Goal: Task Accomplishment & Management: Manage account settings

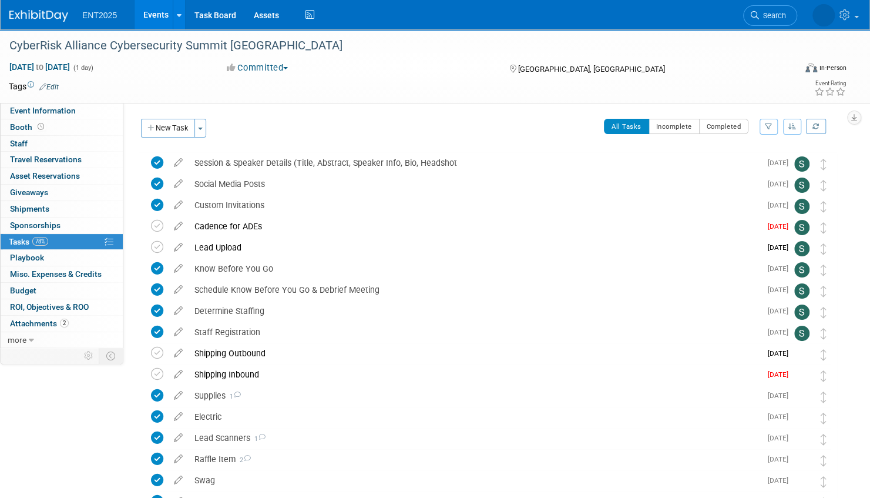
click at [645, 63] on div "[GEOGRAPHIC_DATA], [GEOGRAPHIC_DATA]" at bounding box center [606, 68] width 196 height 14
click at [178, 373] on icon at bounding box center [178, 371] width 21 height 15
select select "7"
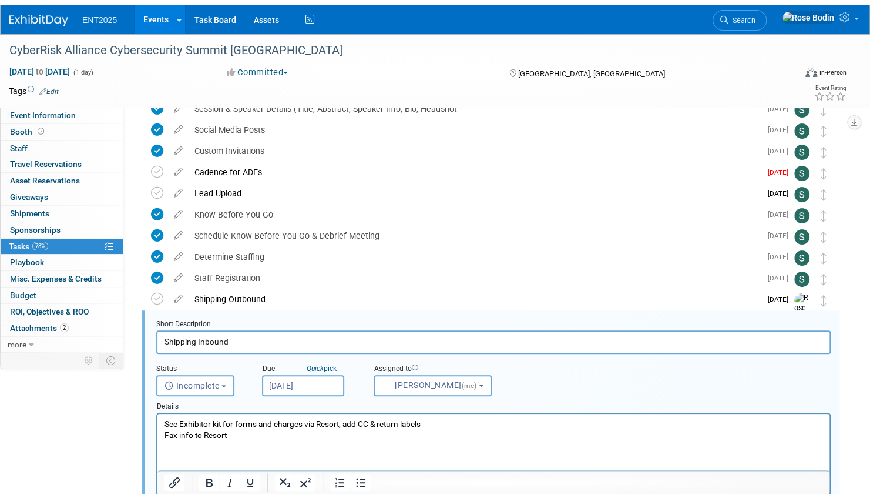
scroll to position [192, 0]
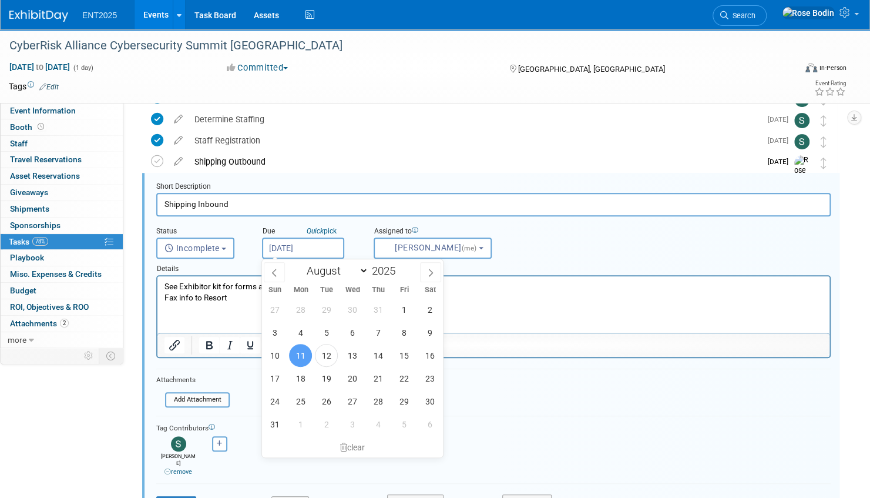
click at [319, 243] on input "[DATE]" at bounding box center [303, 247] width 82 height 21
click at [350, 354] on span "13" at bounding box center [352, 355] width 23 height 23
type input "[DATE]"
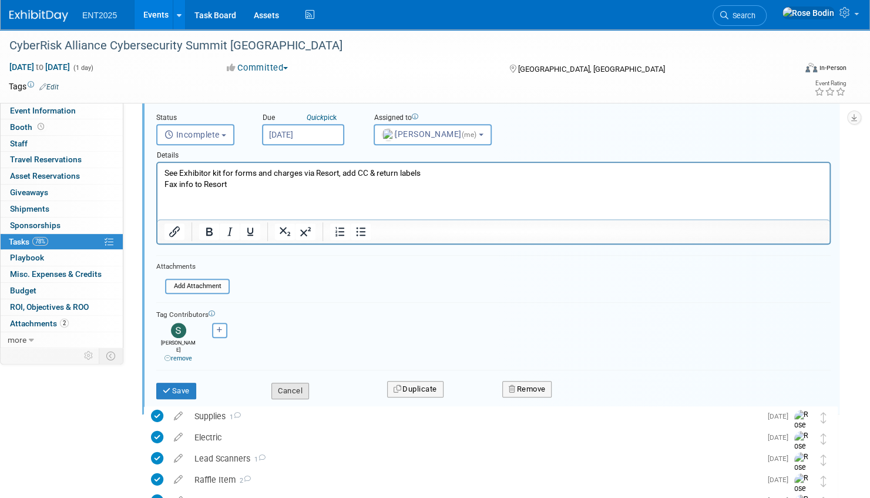
scroll to position [309, 0]
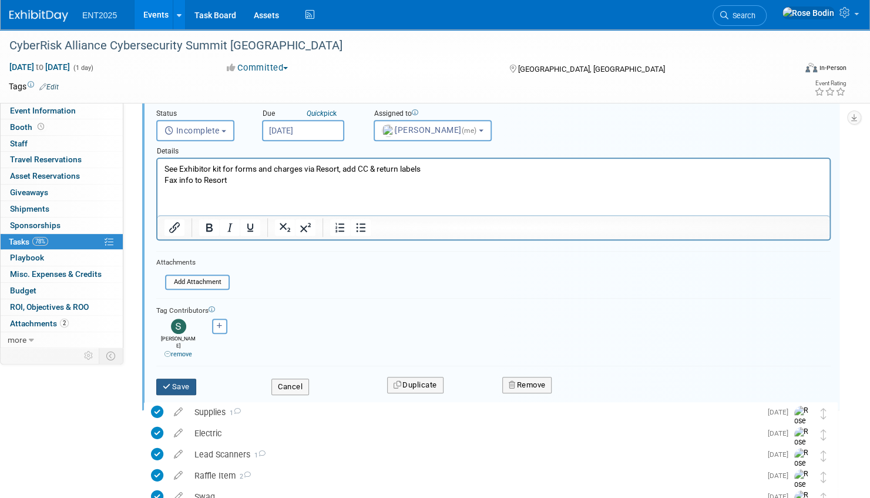
click at [186, 379] on button "Save" at bounding box center [176, 387] width 40 height 16
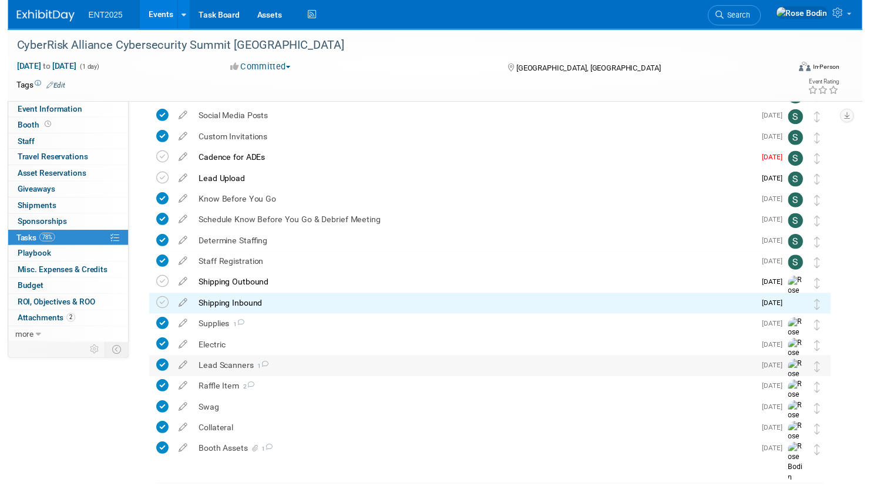
scroll to position [0, 0]
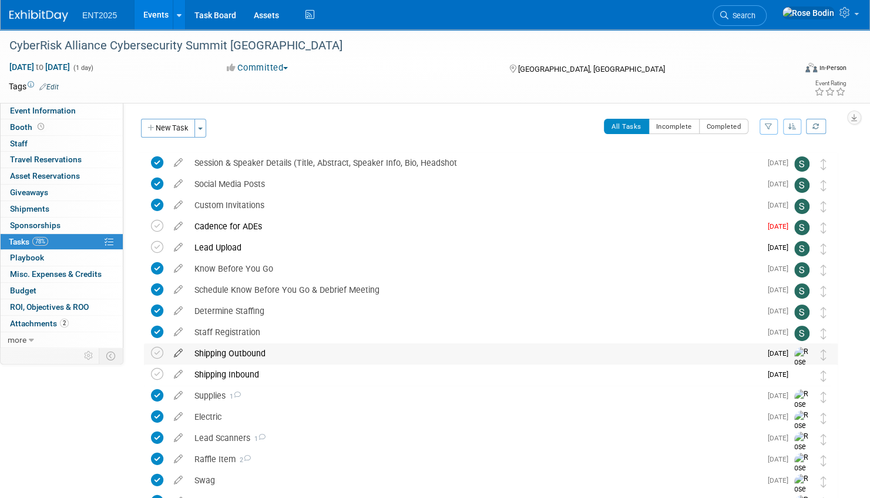
click at [180, 350] on icon at bounding box center [178, 350] width 21 height 15
select select "7"
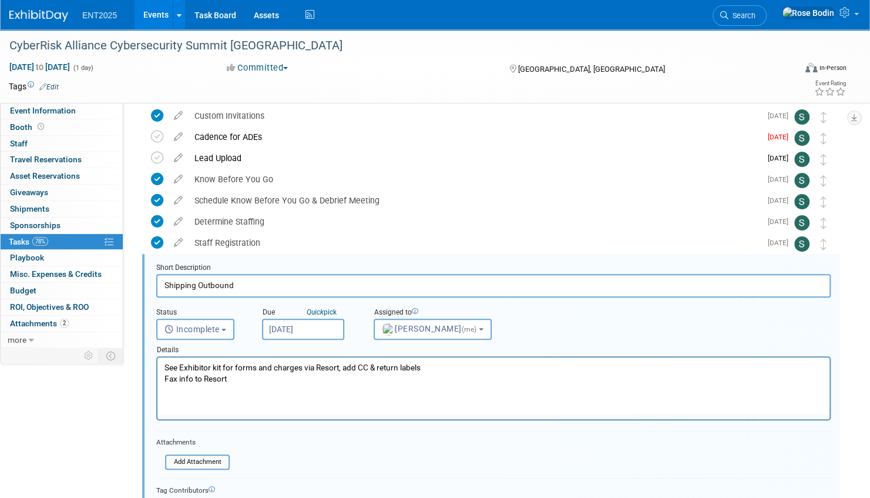
scroll to position [170, 0]
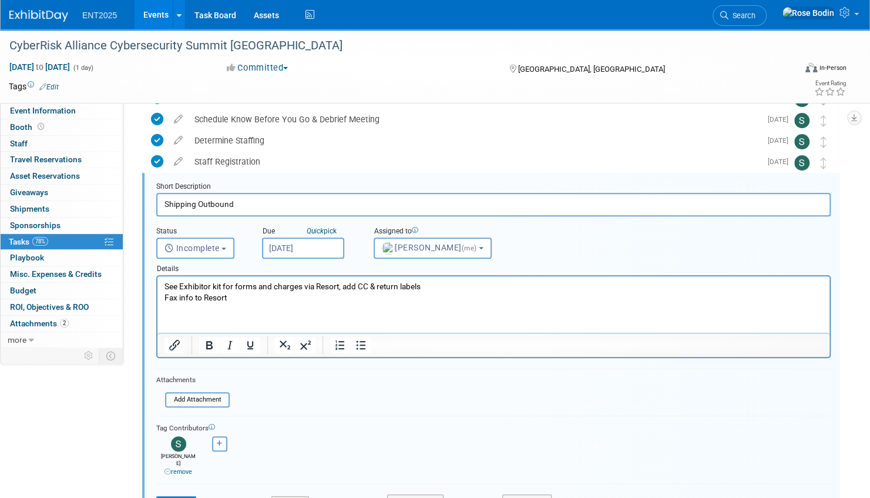
click at [327, 250] on input "[DATE]" at bounding box center [303, 247] width 82 height 21
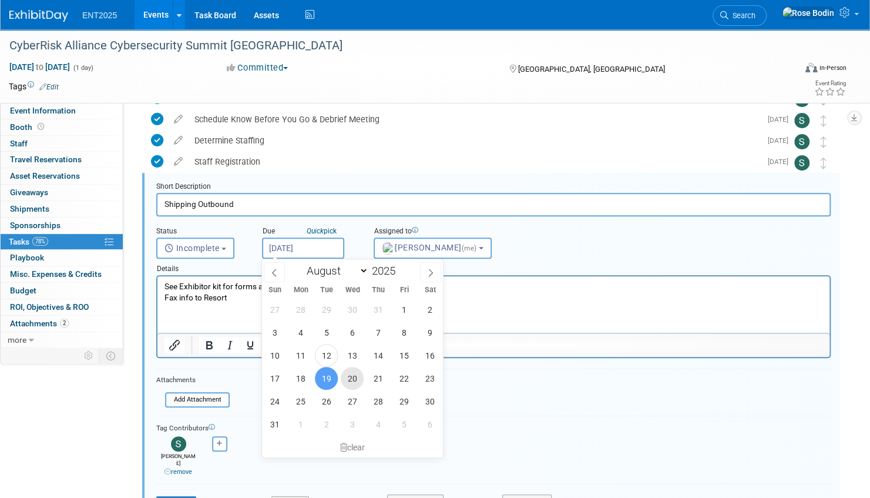
click at [349, 375] on span "20" at bounding box center [352, 378] width 23 height 23
type input "[DATE]"
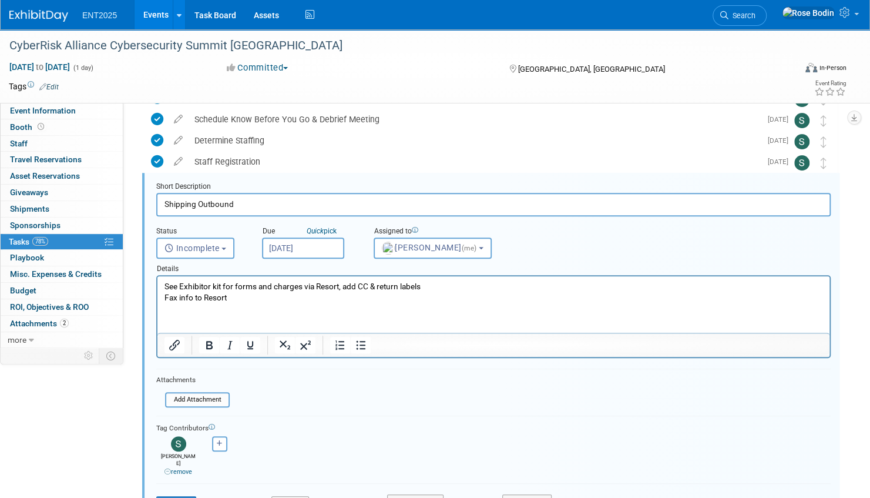
scroll to position [288, 0]
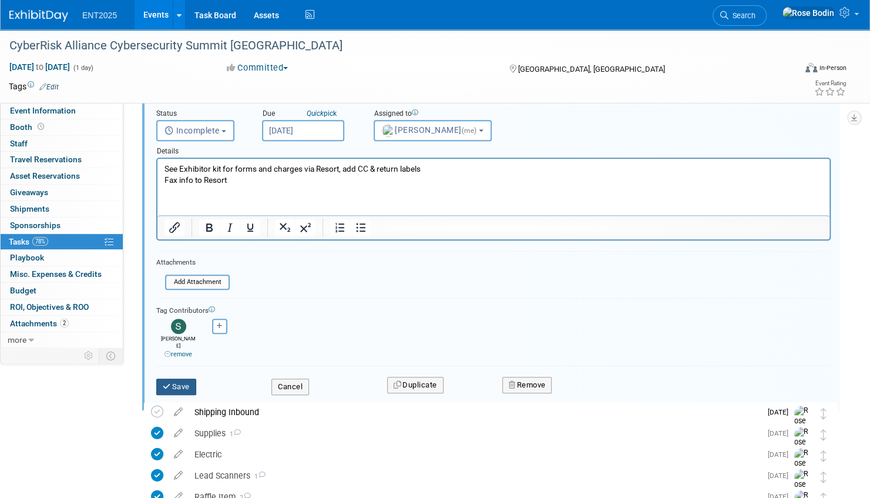
click at [186, 379] on button "Save" at bounding box center [176, 387] width 40 height 16
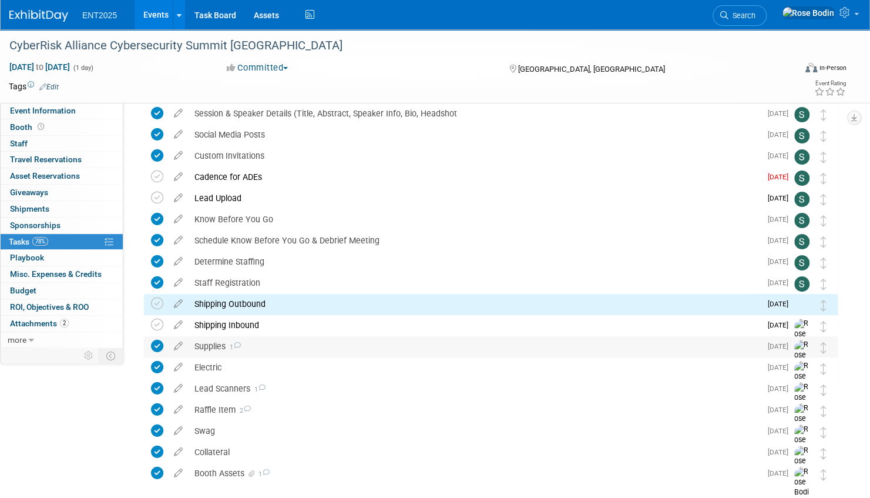
scroll to position [0, 0]
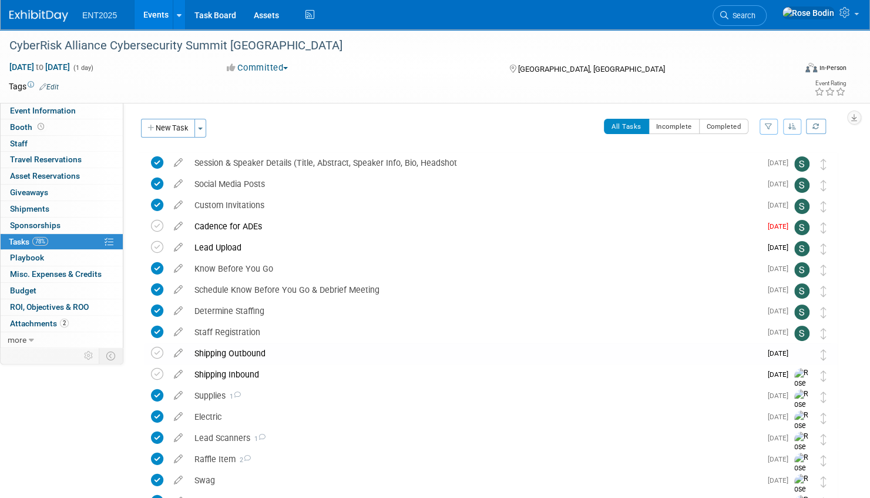
click at [413, 128] on div "All Tasks Incomplete Completed Filter by Assignee -- Select Assignee -- All una…" at bounding box center [525, 131] width 625 height 25
